Goal: Task Accomplishment & Management: Use online tool/utility

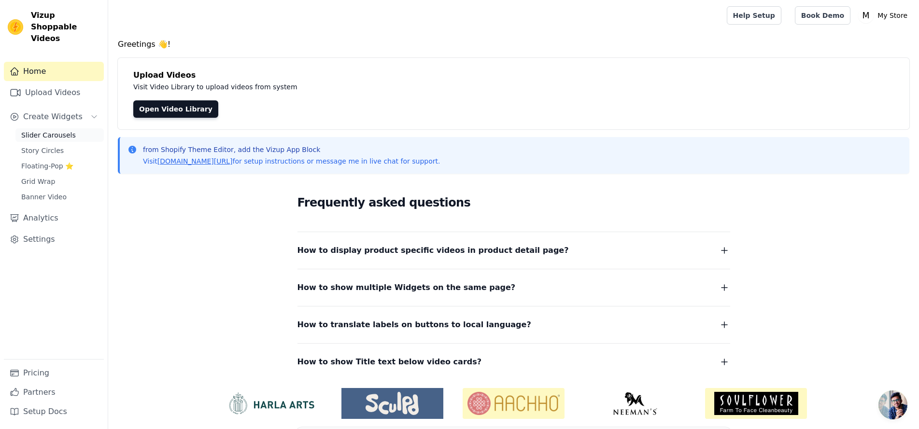
click at [48, 130] on span "Slider Carousels" at bounding box center [48, 135] width 55 height 10
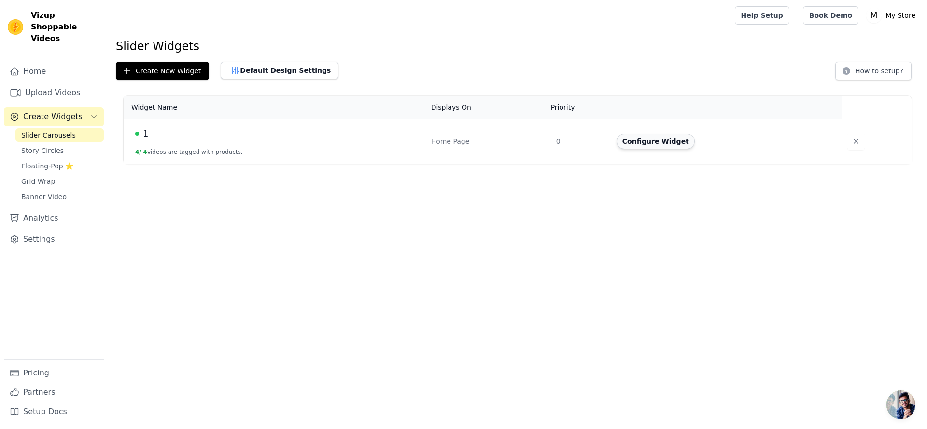
click at [693, 139] on button "Configure Widget" at bounding box center [655, 141] width 78 height 15
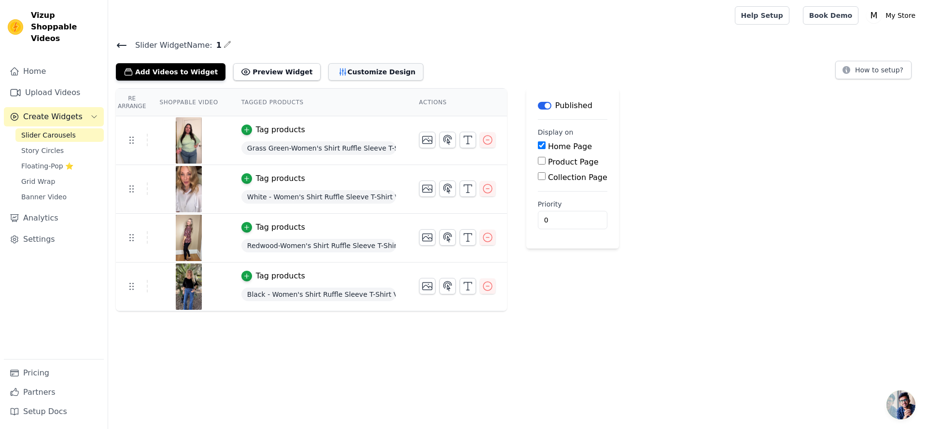
click at [354, 69] on button "Customize Design" at bounding box center [375, 71] width 95 height 17
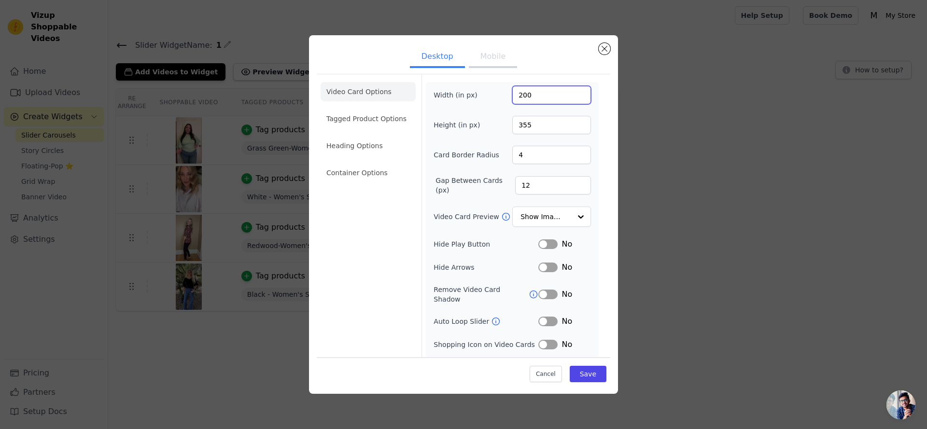
click at [557, 96] on input "200" at bounding box center [551, 95] width 79 height 18
click at [507, 57] on button "Mobile" at bounding box center [493, 57] width 48 height 21
click at [411, 55] on button "Desktop" at bounding box center [437, 57] width 55 height 21
drag, startPoint x: 534, startPoint y: 92, endPoint x: 480, endPoint y: 87, distance: 54.2
click at [480, 87] on div "Width (in px) 200" at bounding box center [511, 95] width 157 height 18
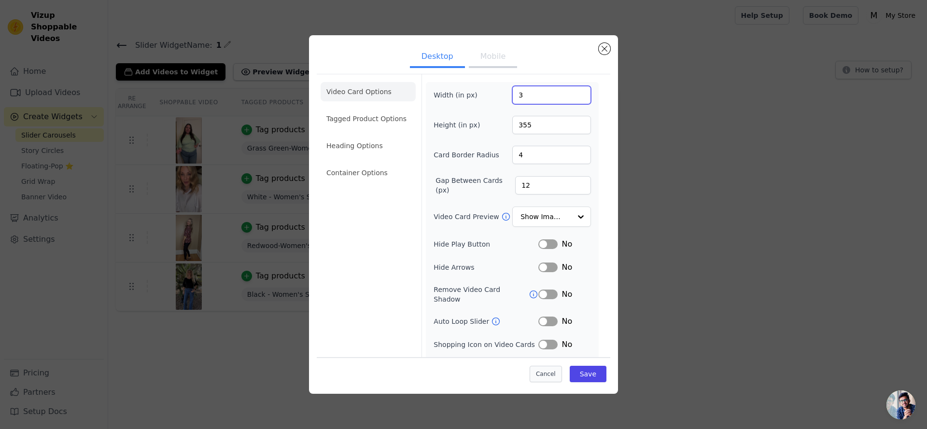
type input "3"
click at [551, 375] on button "Cancel" at bounding box center [546, 374] width 32 height 16
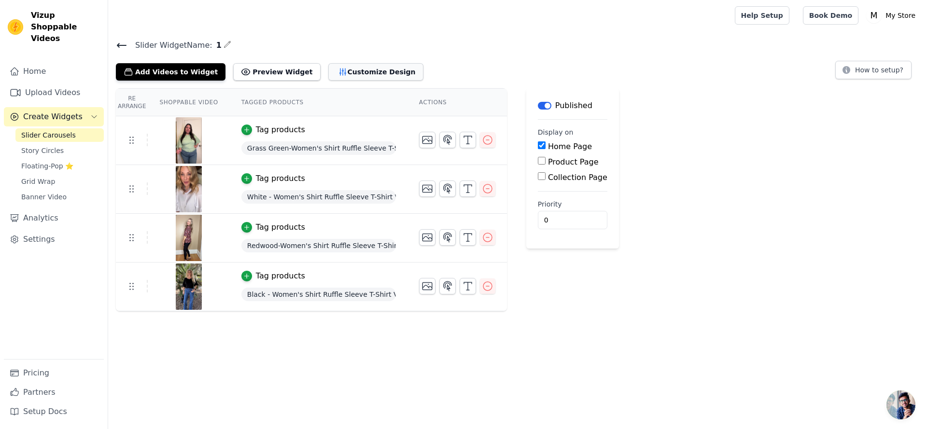
click at [368, 78] on button "Customize Design" at bounding box center [375, 71] width 95 height 17
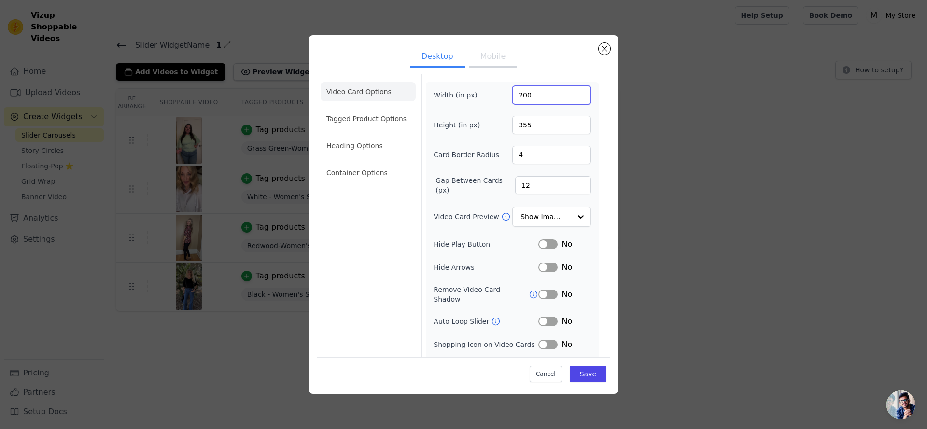
drag, startPoint x: 533, startPoint y: 87, endPoint x: 461, endPoint y: 5, distance: 109.4
click at [484, 76] on form "Width (in px) 200 Height (in px) 355 Card Border Radius 4 Gap Between Cards (px…" at bounding box center [511, 227] width 181 height 307
type input "300"
drag, startPoint x: 526, startPoint y: 124, endPoint x: 492, endPoint y: 126, distance: 34.3
click at [492, 126] on div "Height (in px) 355" at bounding box center [511, 125] width 157 height 18
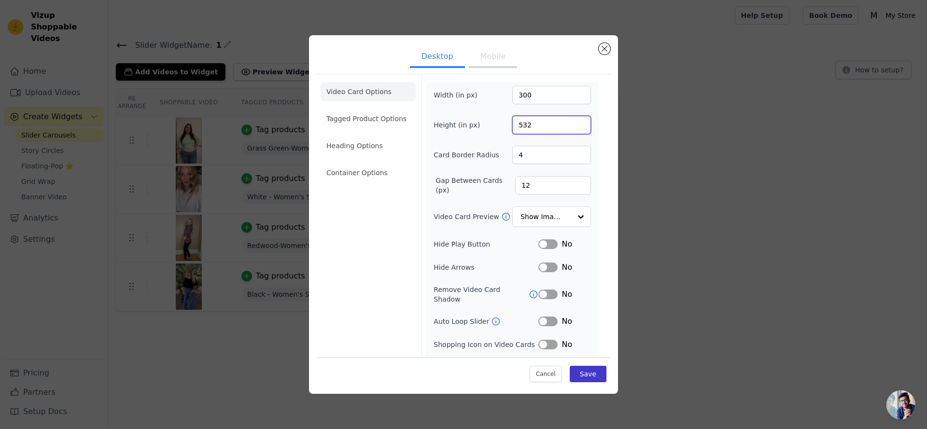
type input "532"
click at [580, 377] on button "Save" at bounding box center [588, 374] width 37 height 16
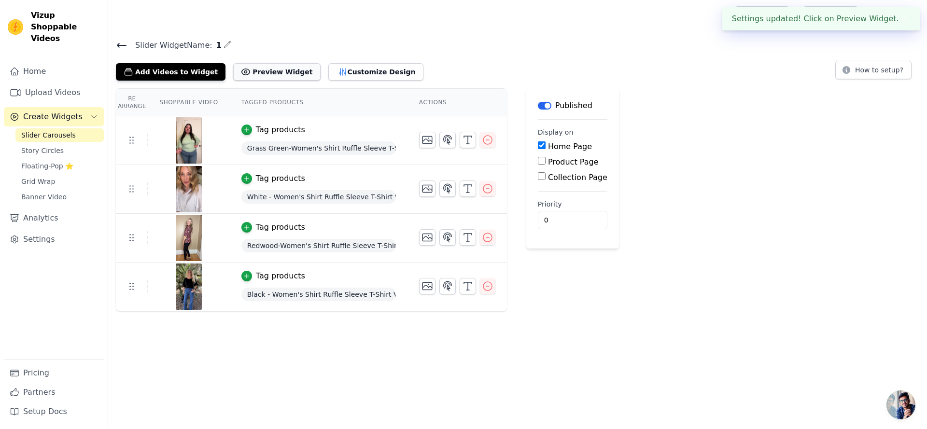
click at [285, 70] on button "Preview Widget" at bounding box center [276, 71] width 87 height 17
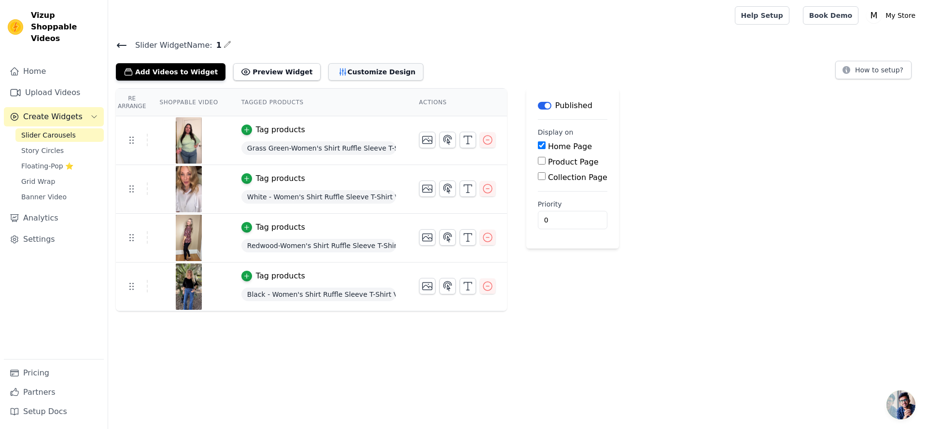
click at [391, 70] on button "Customize Design" at bounding box center [375, 71] width 95 height 17
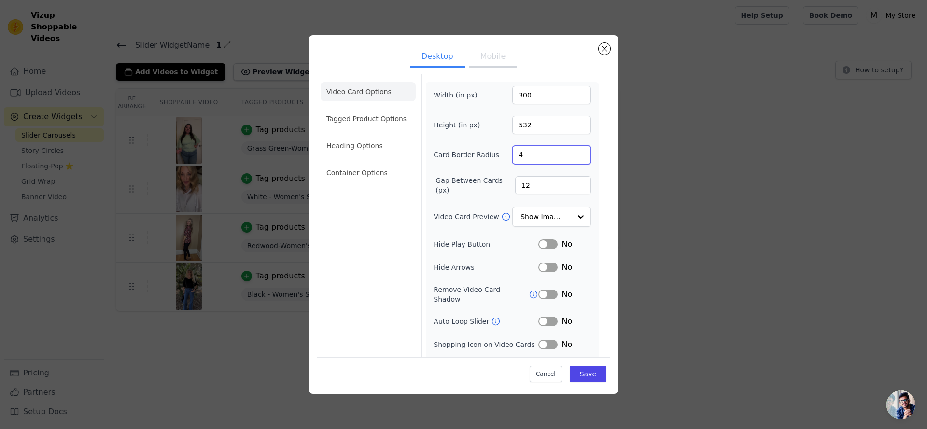
click at [528, 154] on input "4" at bounding box center [551, 155] width 79 height 18
type input "40"
drag, startPoint x: 584, startPoint y: 374, endPoint x: 594, endPoint y: 367, distance: 12.5
click at [585, 372] on button "Save" at bounding box center [588, 374] width 37 height 16
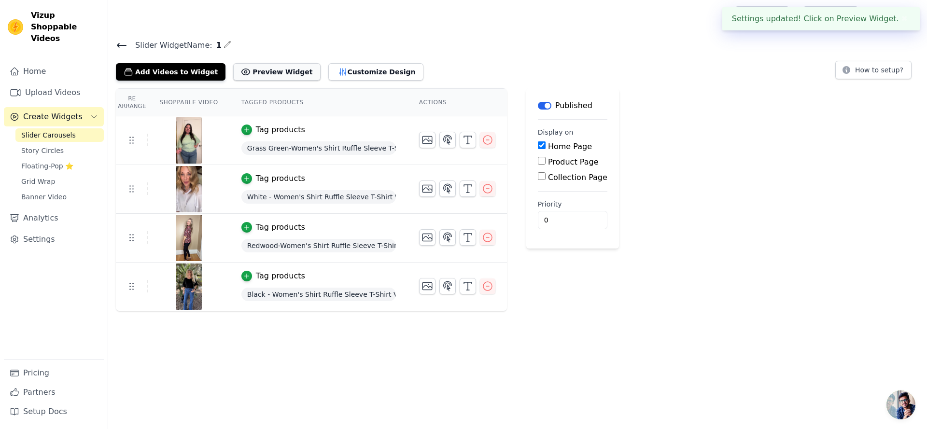
click at [282, 76] on button "Preview Widget" at bounding box center [276, 71] width 87 height 17
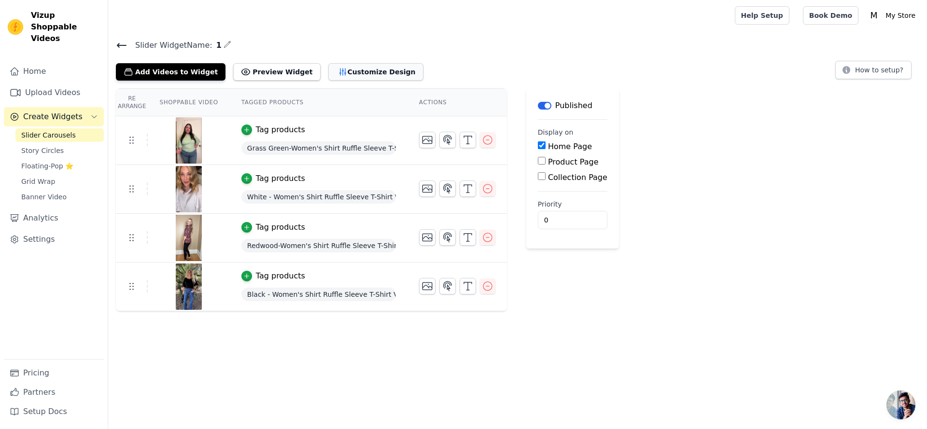
click at [385, 68] on button "Customize Design" at bounding box center [375, 71] width 95 height 17
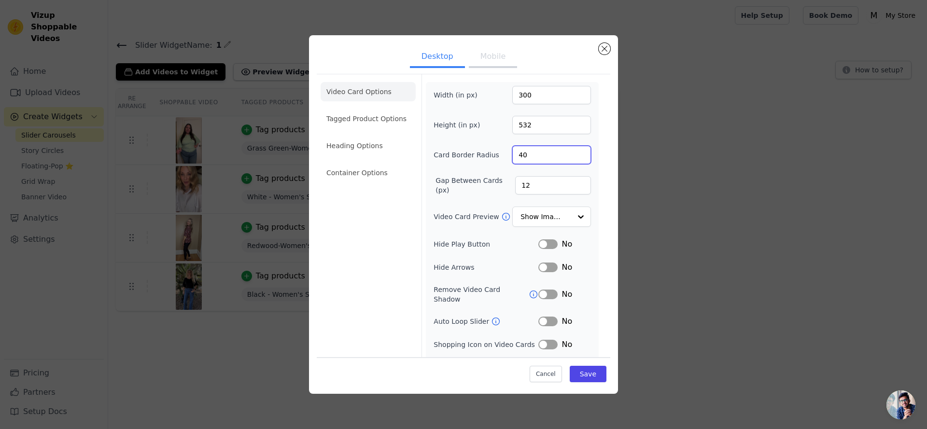
drag, startPoint x: 531, startPoint y: 150, endPoint x: 516, endPoint y: 148, distance: 16.0
click at [516, 148] on input "40" at bounding box center [551, 155] width 79 height 18
click at [372, 163] on li "Tagged Product Options" at bounding box center [368, 172] width 95 height 19
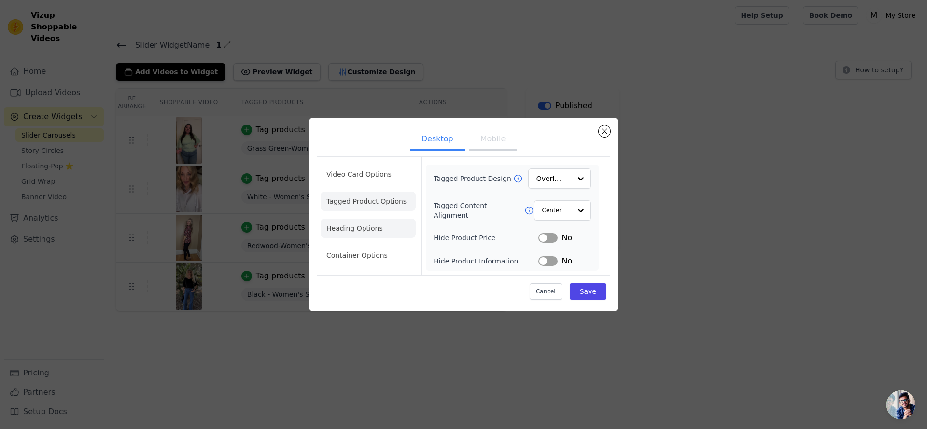
click at [381, 230] on li "Heading Options" at bounding box center [368, 228] width 95 height 19
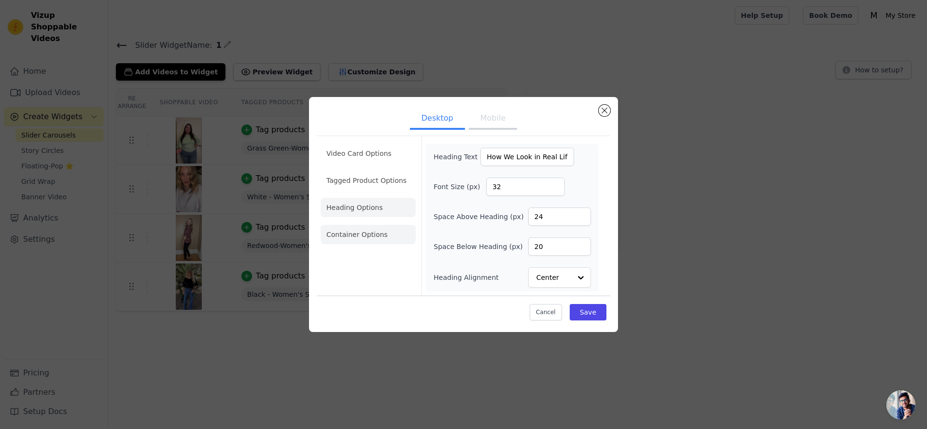
click at [358, 228] on li "Container Options" at bounding box center [368, 234] width 95 height 19
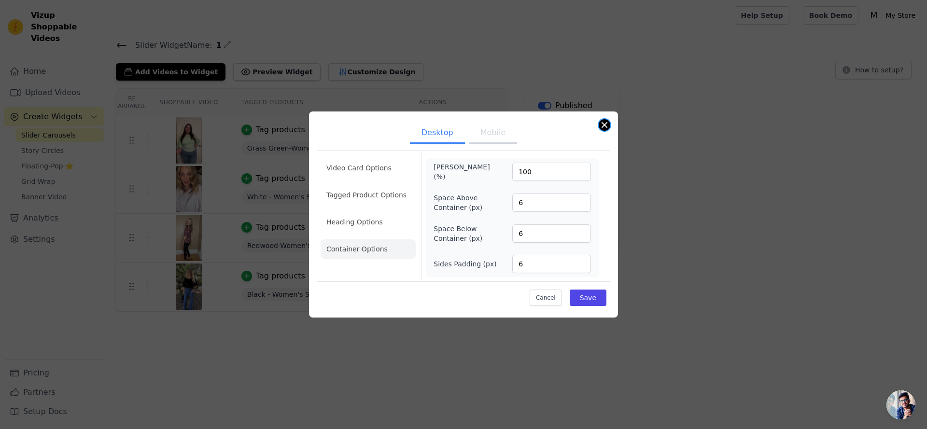
click at [603, 122] on button "Close modal" at bounding box center [605, 125] width 12 height 12
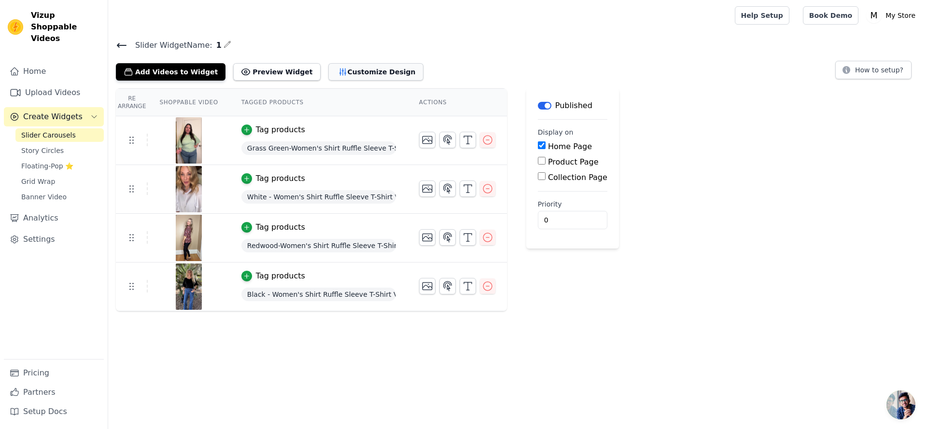
click at [370, 74] on button "Customize Design" at bounding box center [375, 71] width 95 height 17
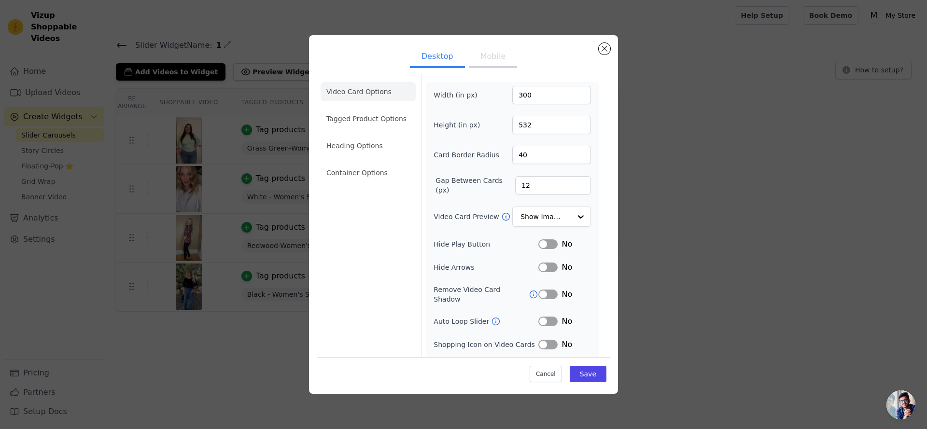
click at [481, 54] on button "Mobile" at bounding box center [493, 57] width 48 height 21
click at [535, 224] on input "Video Card Preview" at bounding box center [546, 217] width 50 height 19
click at [502, 214] on icon at bounding box center [505, 216] width 7 height 7
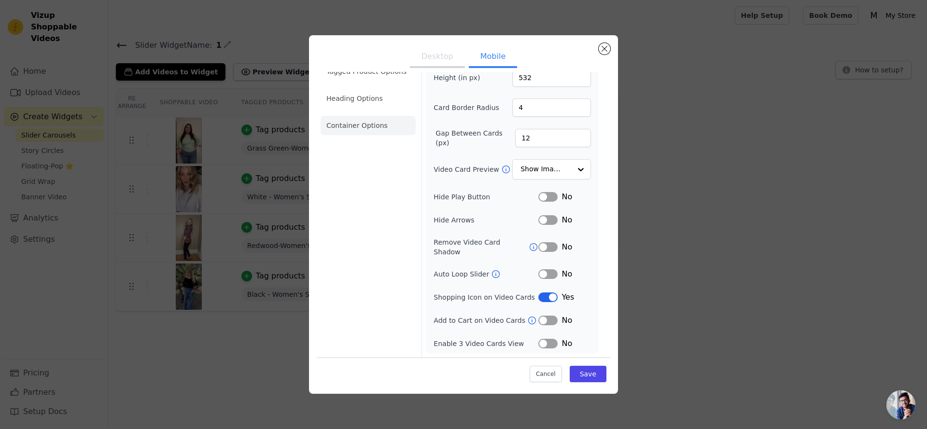
click at [365, 126] on li "Container Options" at bounding box center [368, 125] width 95 height 19
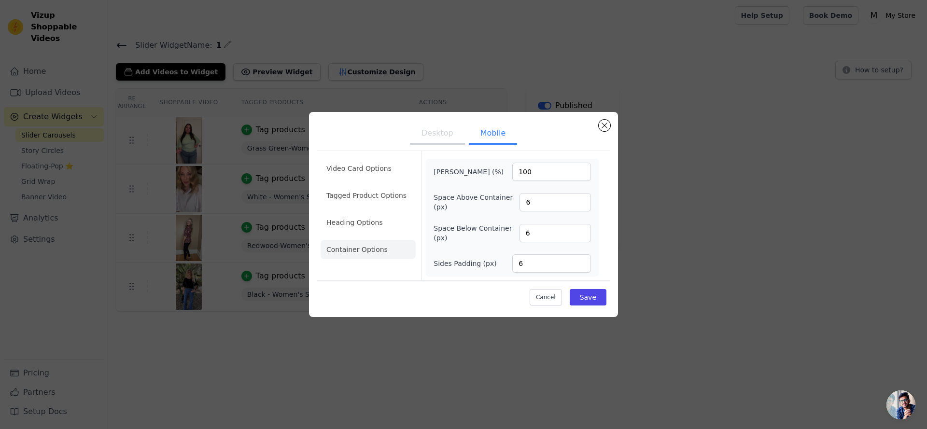
scroll to position [0, 0]
click at [390, 186] on li "Video Card Options" at bounding box center [368, 195] width 95 height 19
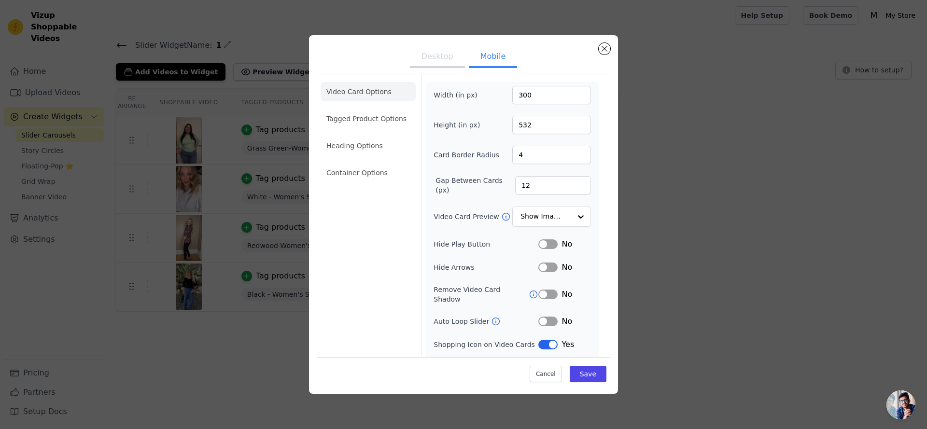
click at [438, 55] on button "Desktop" at bounding box center [437, 57] width 55 height 21
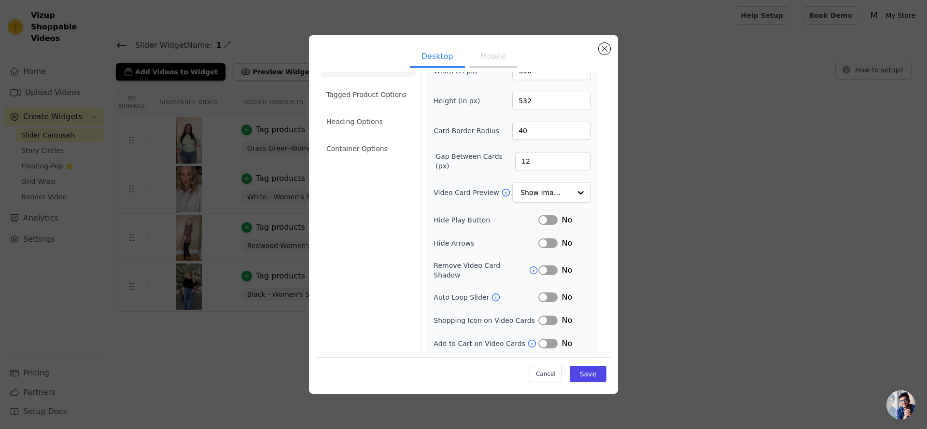
click at [549, 269] on button "Label" at bounding box center [547, 271] width 19 height 10
click at [498, 52] on button "Mobile" at bounding box center [493, 57] width 48 height 21
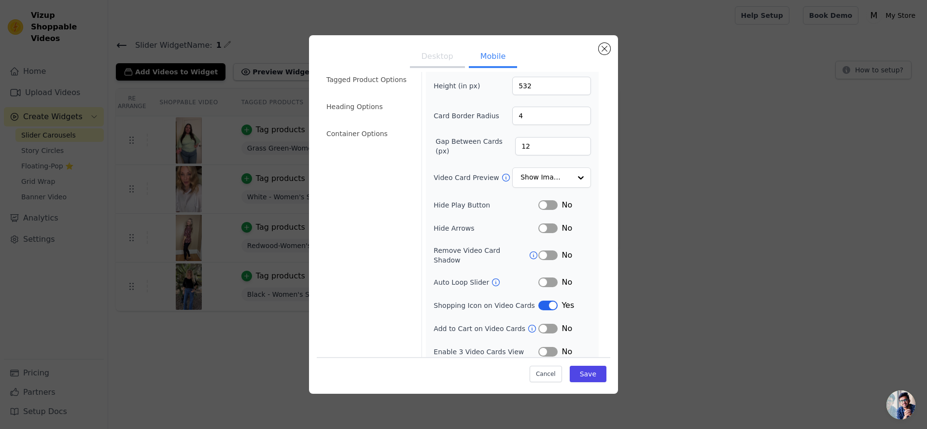
scroll to position [47, 0]
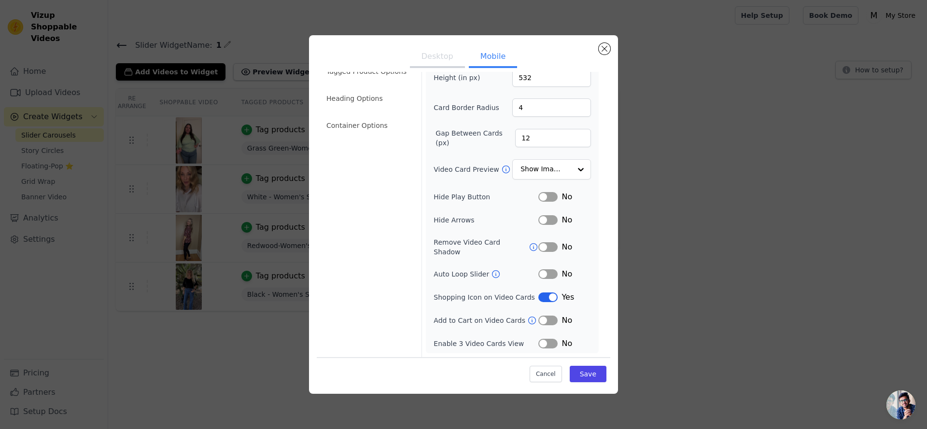
click at [542, 246] on button "Label" at bounding box center [547, 247] width 19 height 10
click at [583, 376] on button "Save" at bounding box center [588, 374] width 37 height 16
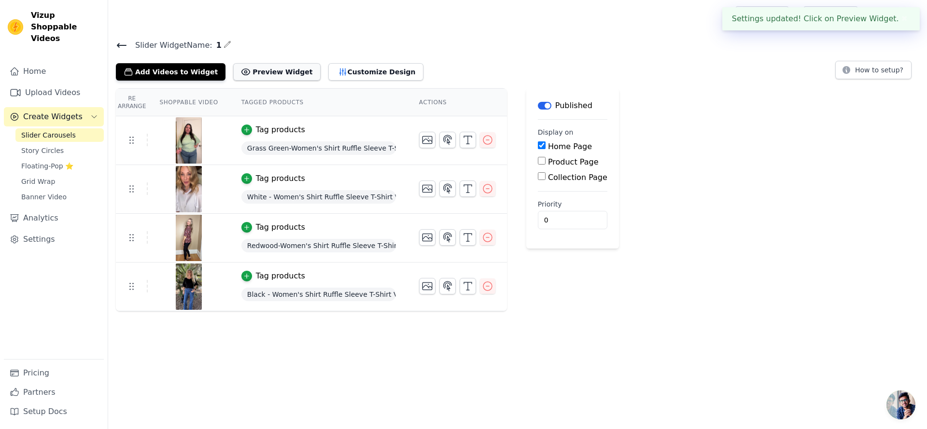
click at [294, 69] on button "Preview Widget" at bounding box center [276, 71] width 87 height 17
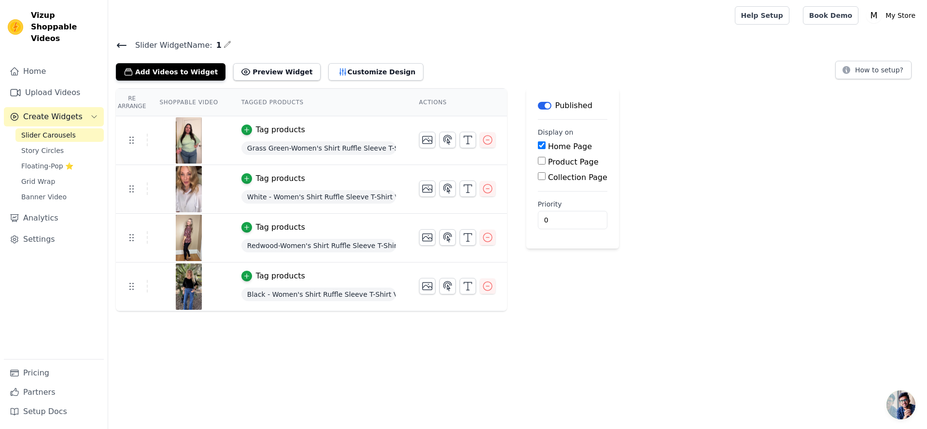
click at [898, 404] on span "打開聊天" at bounding box center [900, 405] width 29 height 29
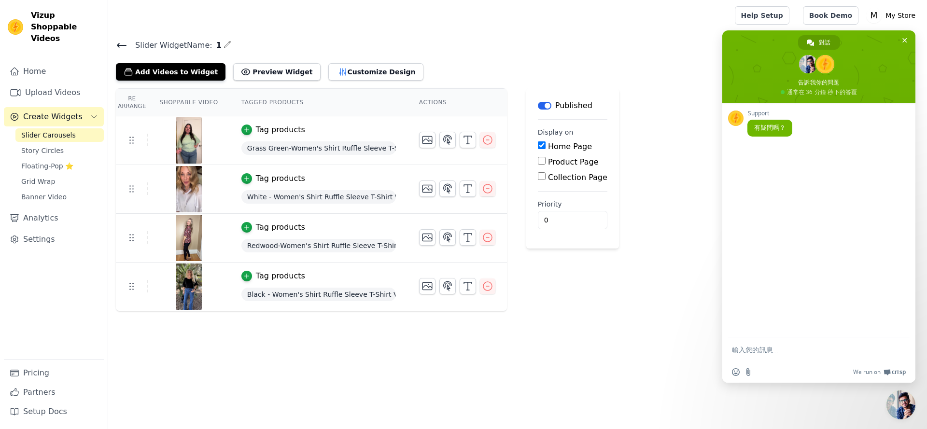
scroll to position [0, 0]
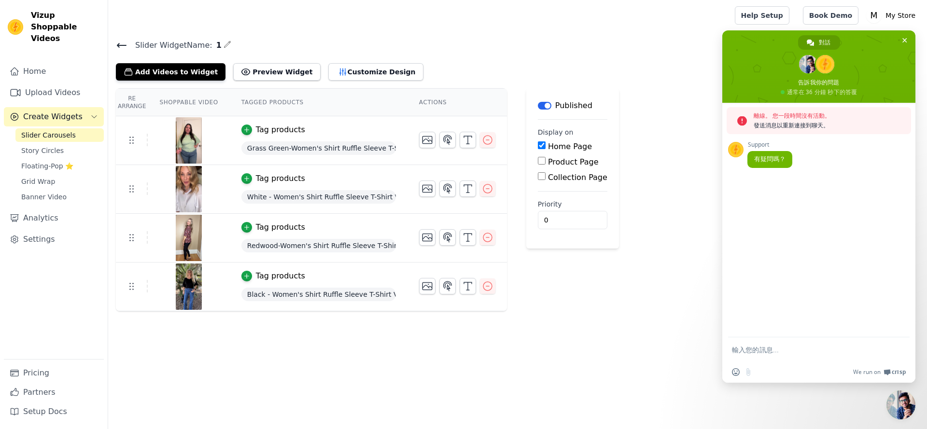
click at [778, 355] on textarea "輸入您的訊息..." at bounding box center [809, 349] width 154 height 24
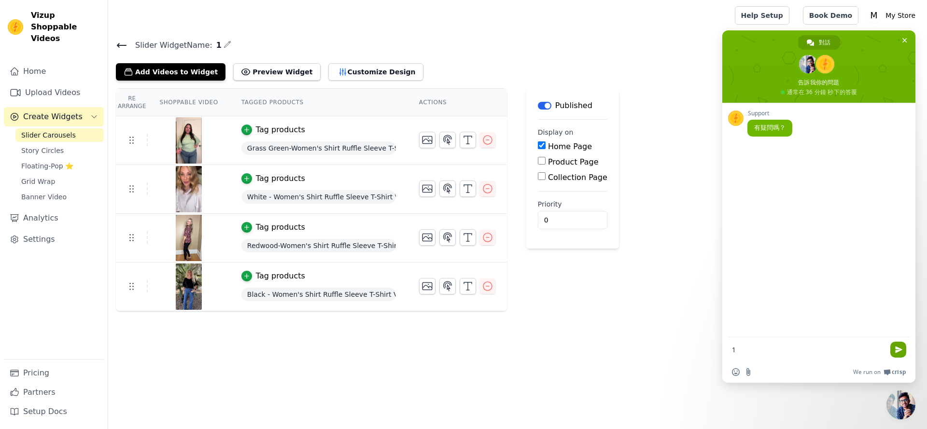
type textarea "1"
click at [896, 355] on span "發送" at bounding box center [898, 350] width 16 height 16
click at [761, 350] on textarea "輸入您的訊息..." at bounding box center [809, 349] width 154 height 24
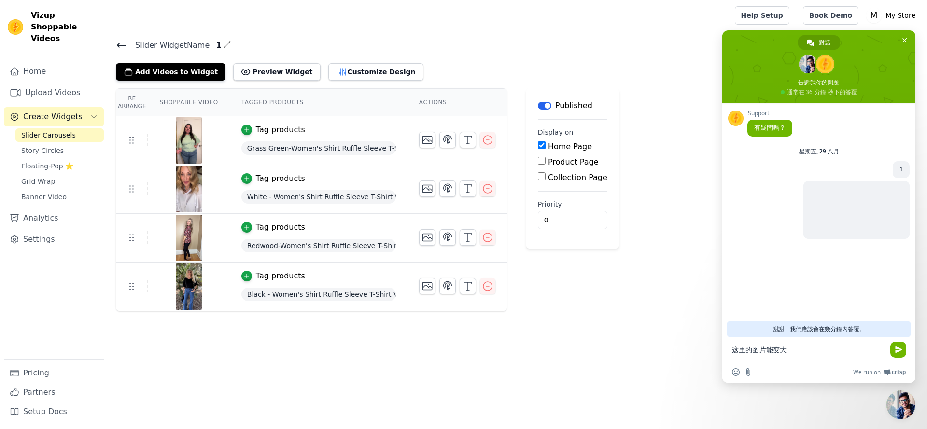
type textarea "这里的图片能变大不"
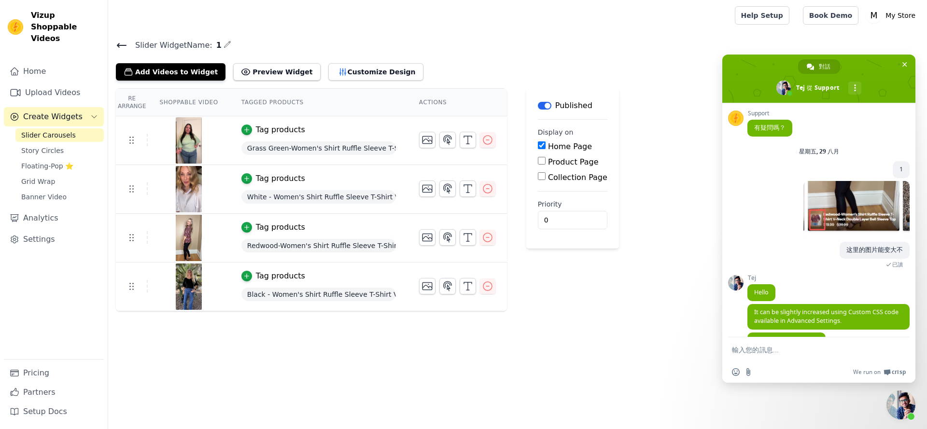
scroll to position [93, 0]
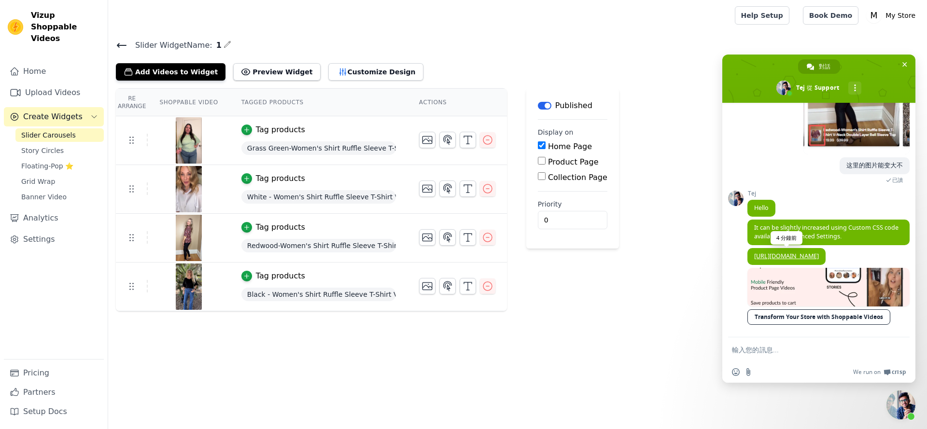
drag, startPoint x: 789, startPoint y: 259, endPoint x: 752, endPoint y: 243, distance: 40.4
click at [753, 248] on span "[URL][DOMAIN_NAME]" at bounding box center [786, 256] width 78 height 17
copy link "[URL][DOMAIN_NAME]"
click at [871, 288] on link at bounding box center [828, 287] width 162 height 39
